Goal: Task Accomplishment & Management: Complete application form

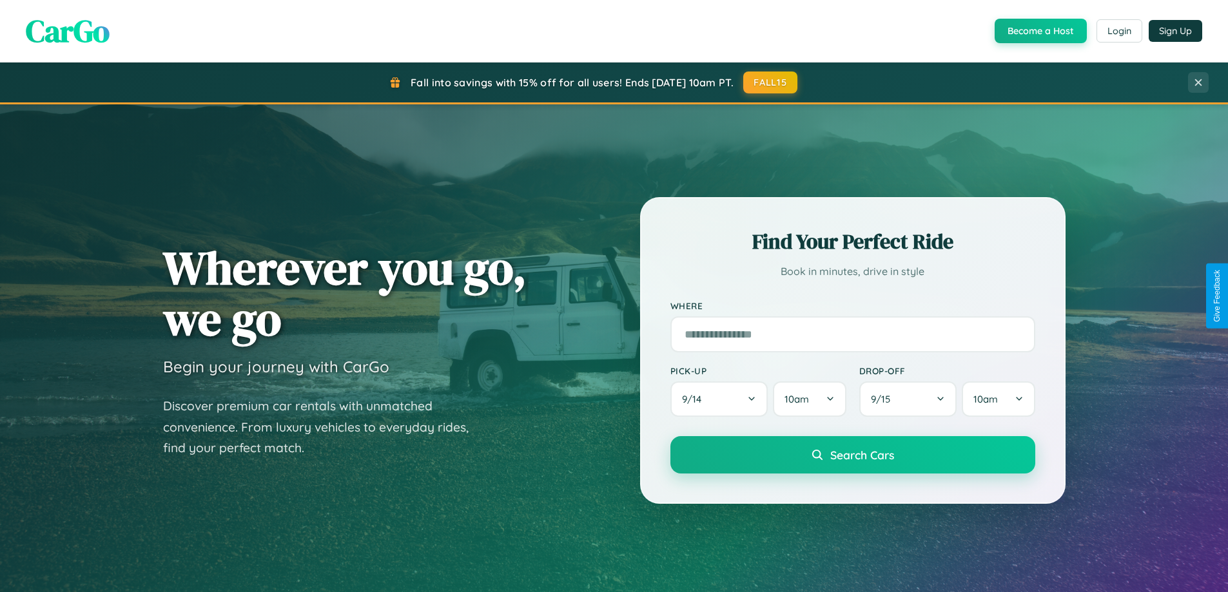
scroll to position [2481, 0]
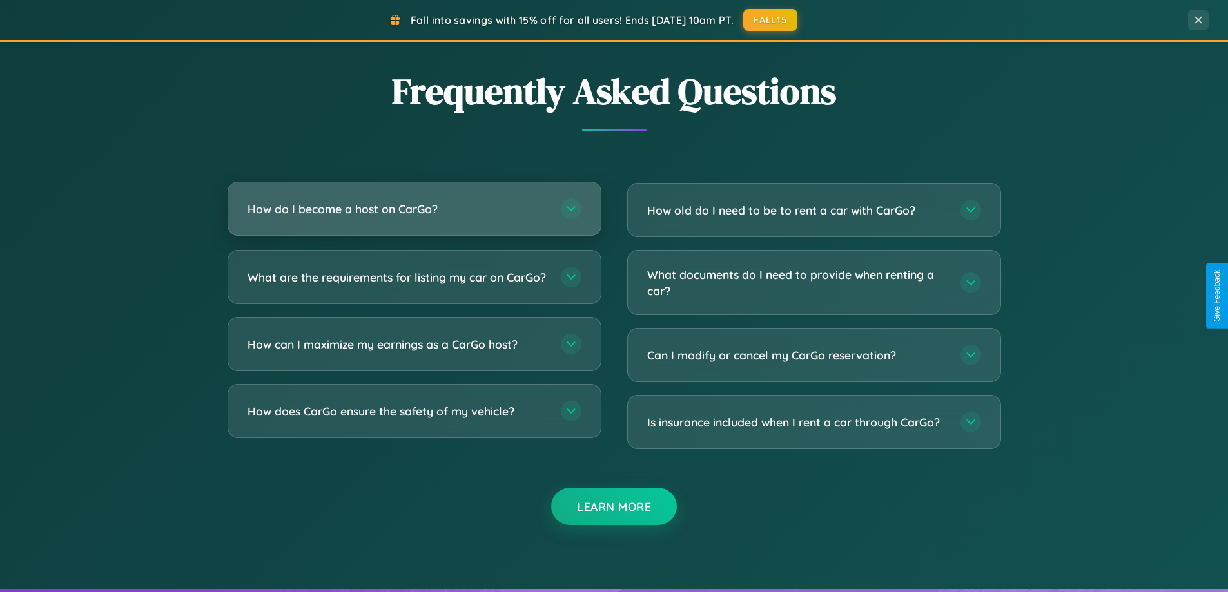
click at [414, 209] on h3 "How do I become a host on CarGo?" at bounding box center [398, 209] width 300 height 16
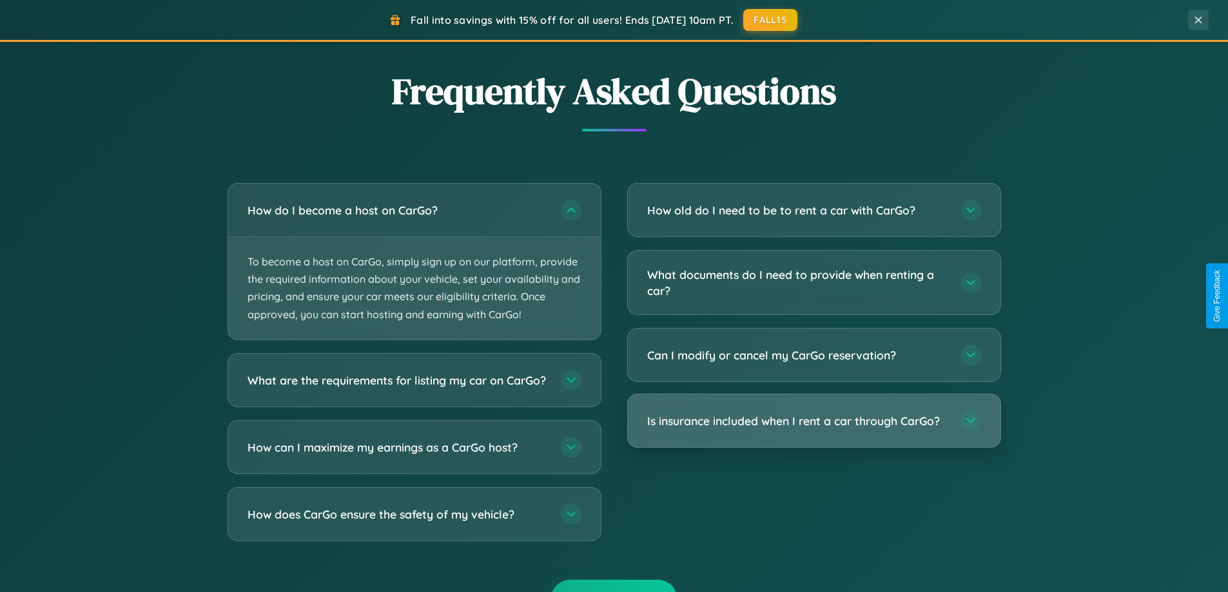
click at [814, 422] on h3 "Is insurance included when I rent a car through CarGo?" at bounding box center [797, 421] width 300 height 16
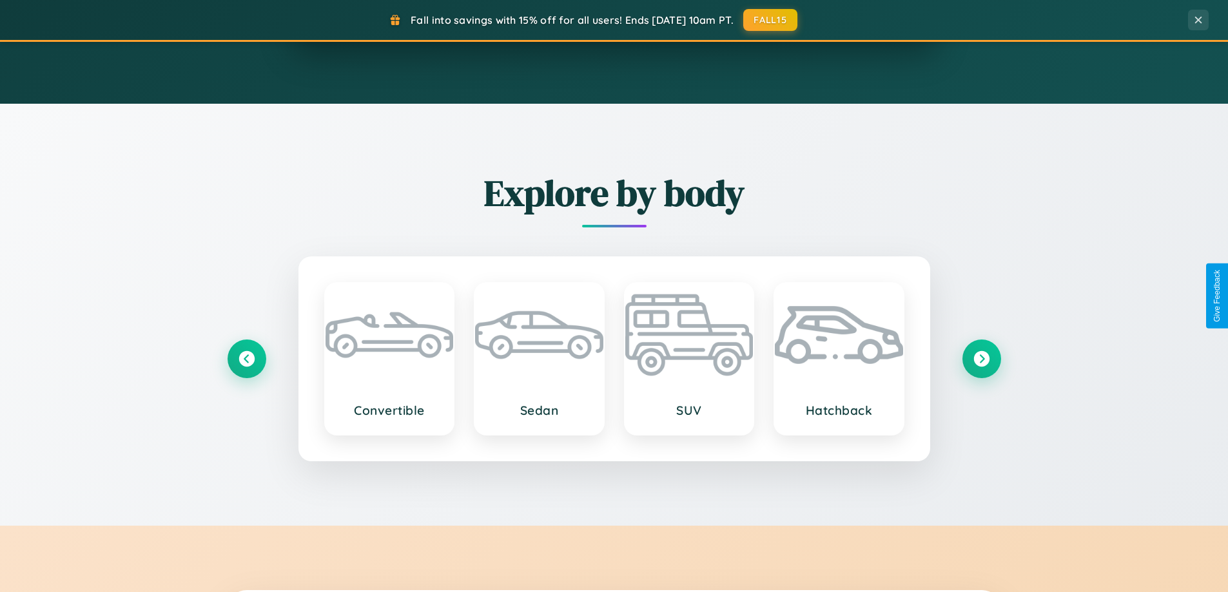
scroll to position [887, 0]
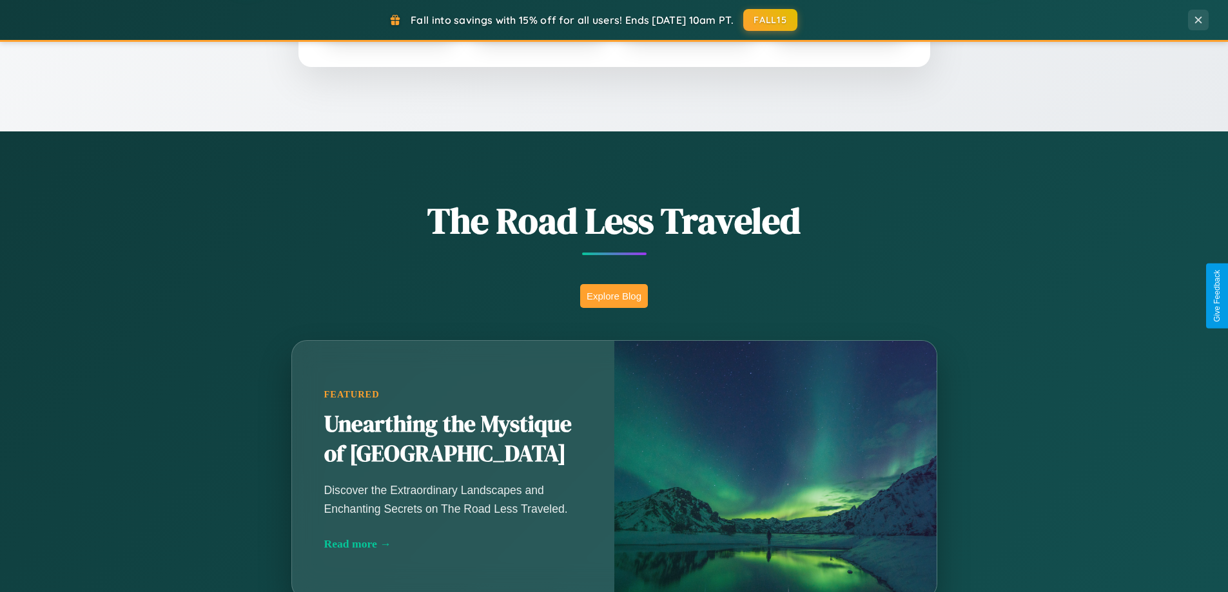
click at [614, 296] on button "Explore Blog" at bounding box center [614, 296] width 68 height 24
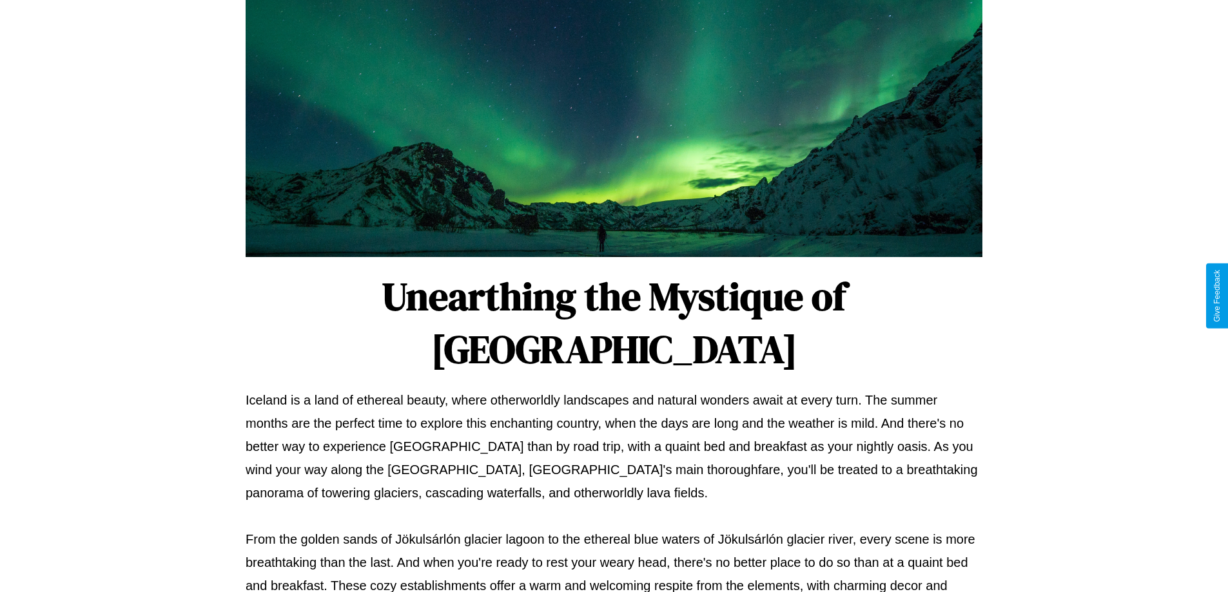
scroll to position [417, 0]
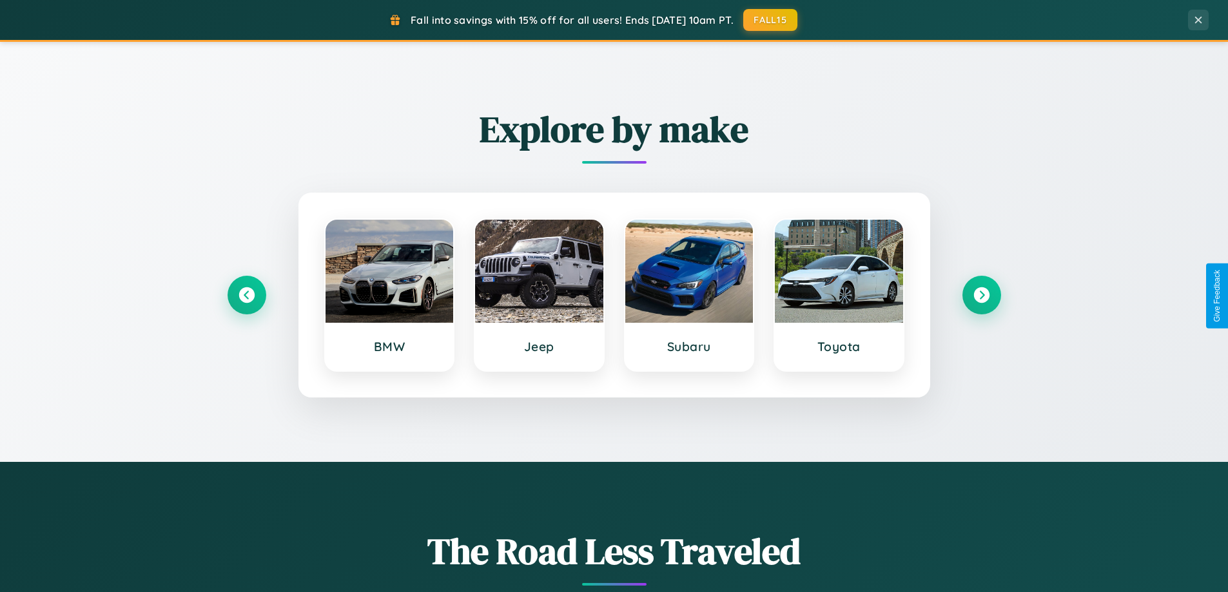
scroll to position [556, 0]
click at [981, 296] on icon at bounding box center [981, 296] width 17 height 17
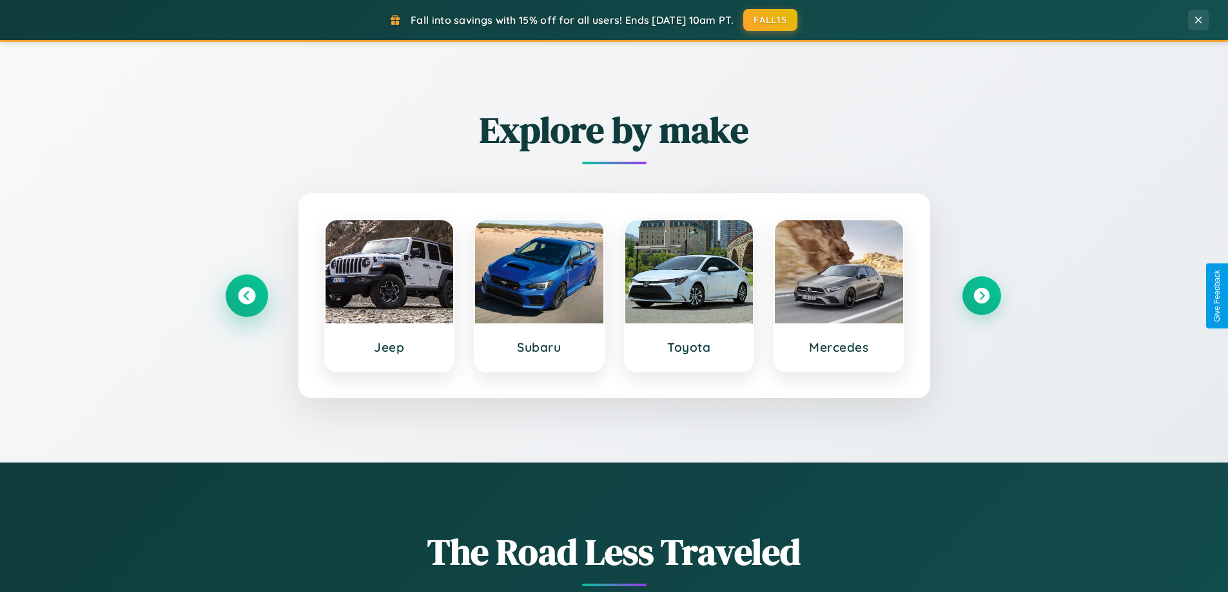
click at [246, 296] on icon at bounding box center [246, 296] width 17 height 17
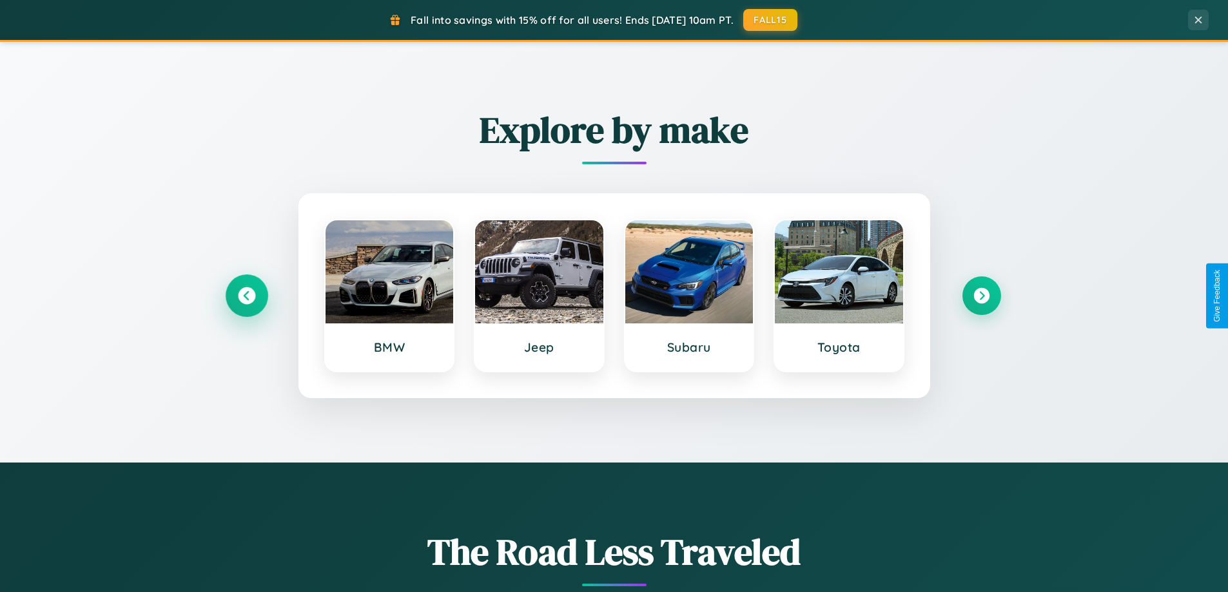
scroll to position [2071, 0]
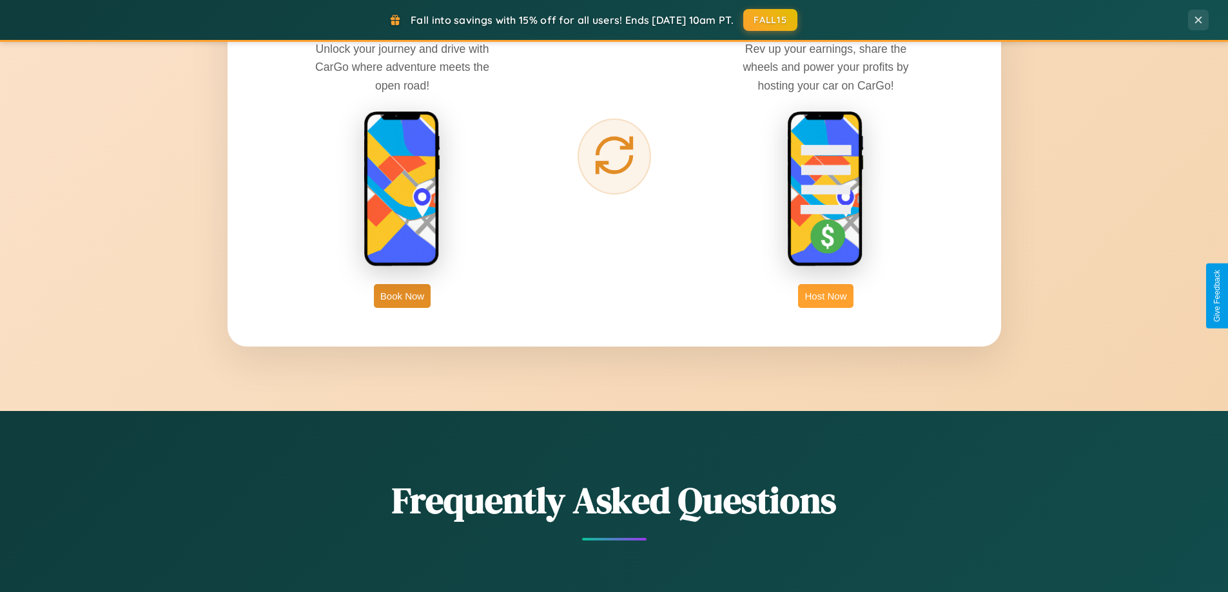
click at [826, 296] on button "Host Now" at bounding box center [825, 296] width 55 height 24
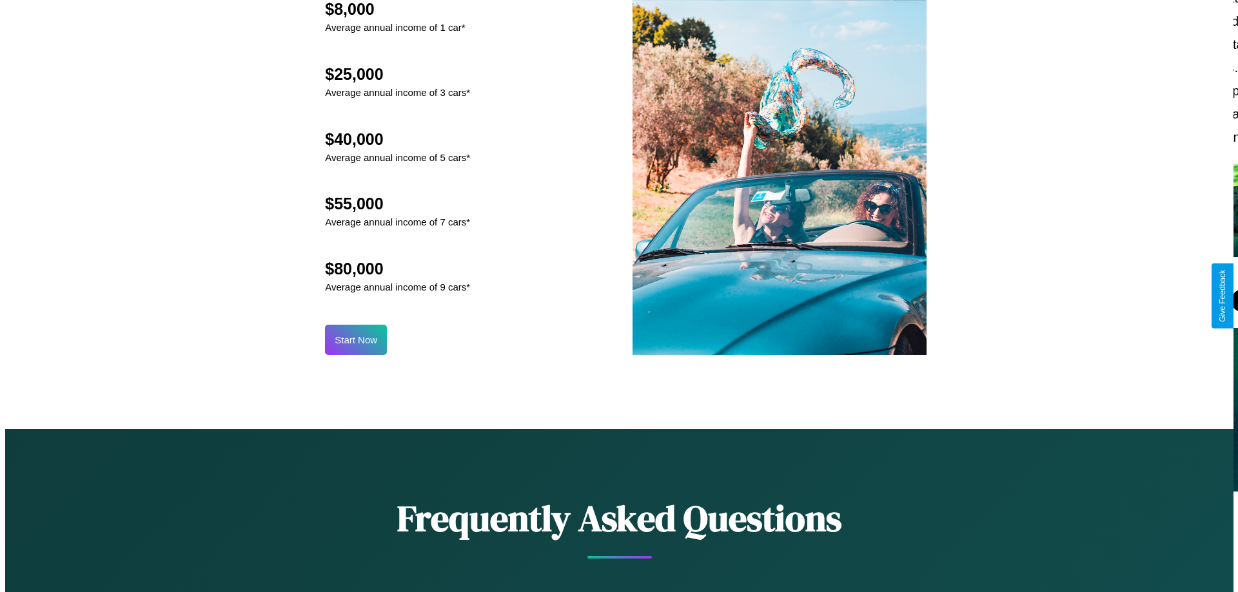
scroll to position [1344, 0]
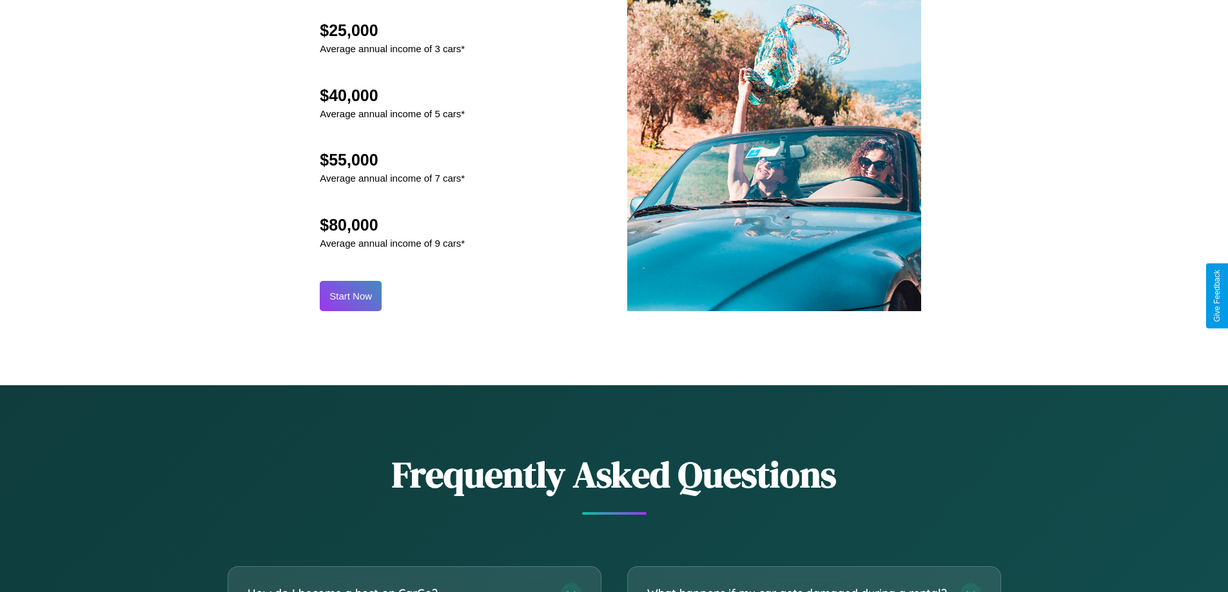
click at [351, 296] on button "Start Now" at bounding box center [351, 296] width 62 height 30
